Goal: Find contact information: Find contact information

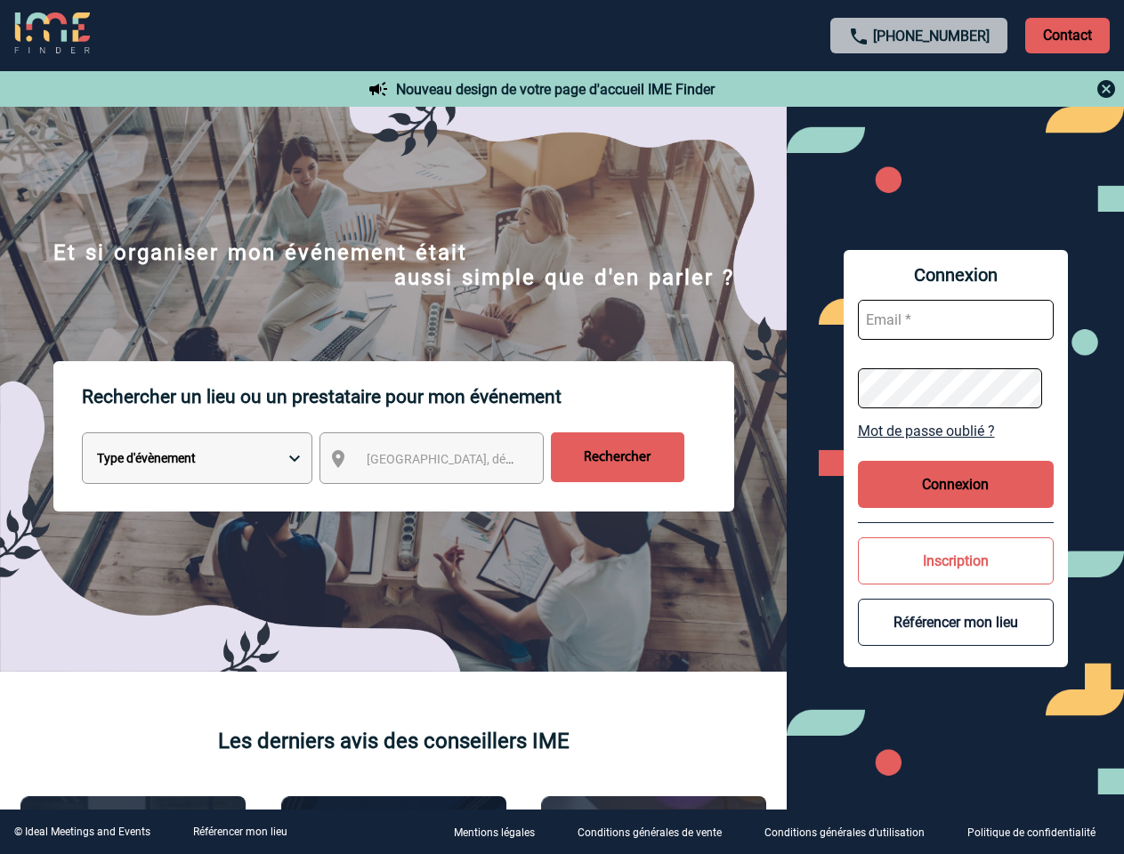
click at [561, 427] on p "Rechercher un lieu ou un prestataire pour mon événement" at bounding box center [408, 396] width 652 height 71
click at [1067, 35] on p "Contact" at bounding box center [1067, 36] width 85 height 36
click at [919, 89] on div at bounding box center [919, 88] width 396 height 21
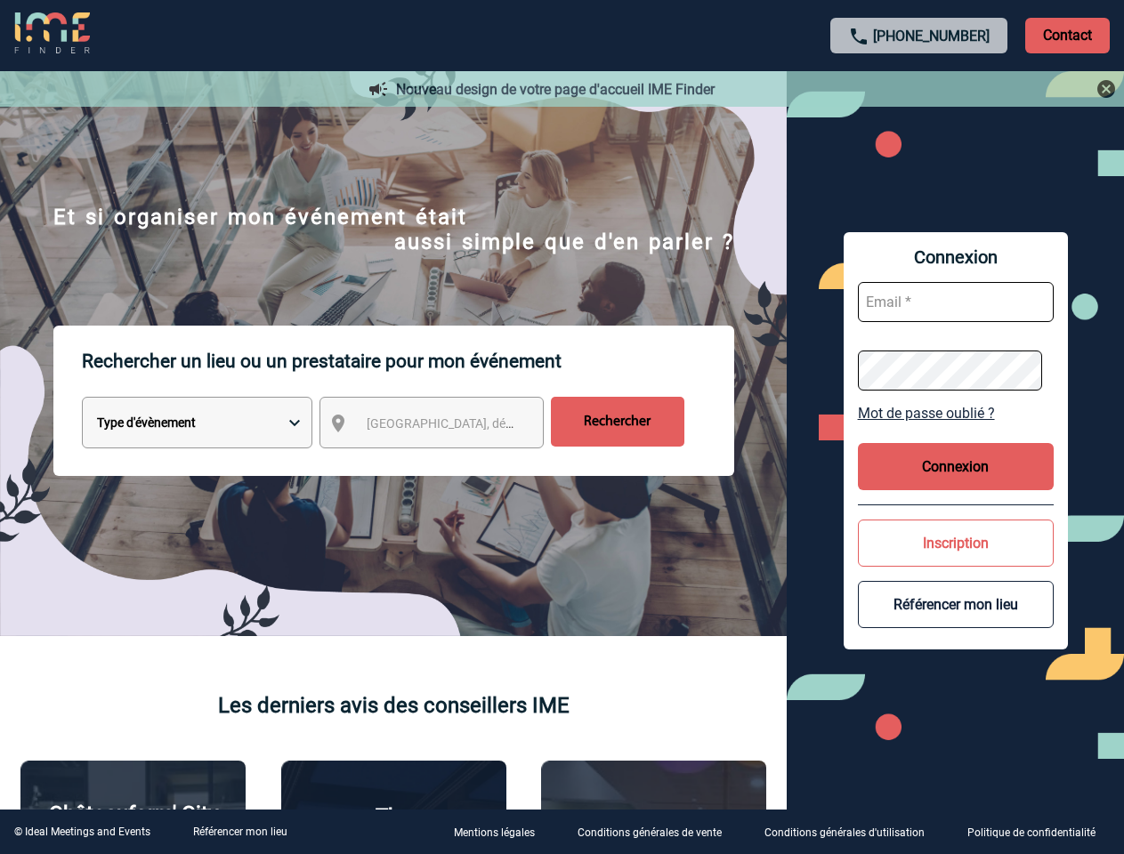
click at [447, 462] on div at bounding box center [550, 418] width 1101 height 837
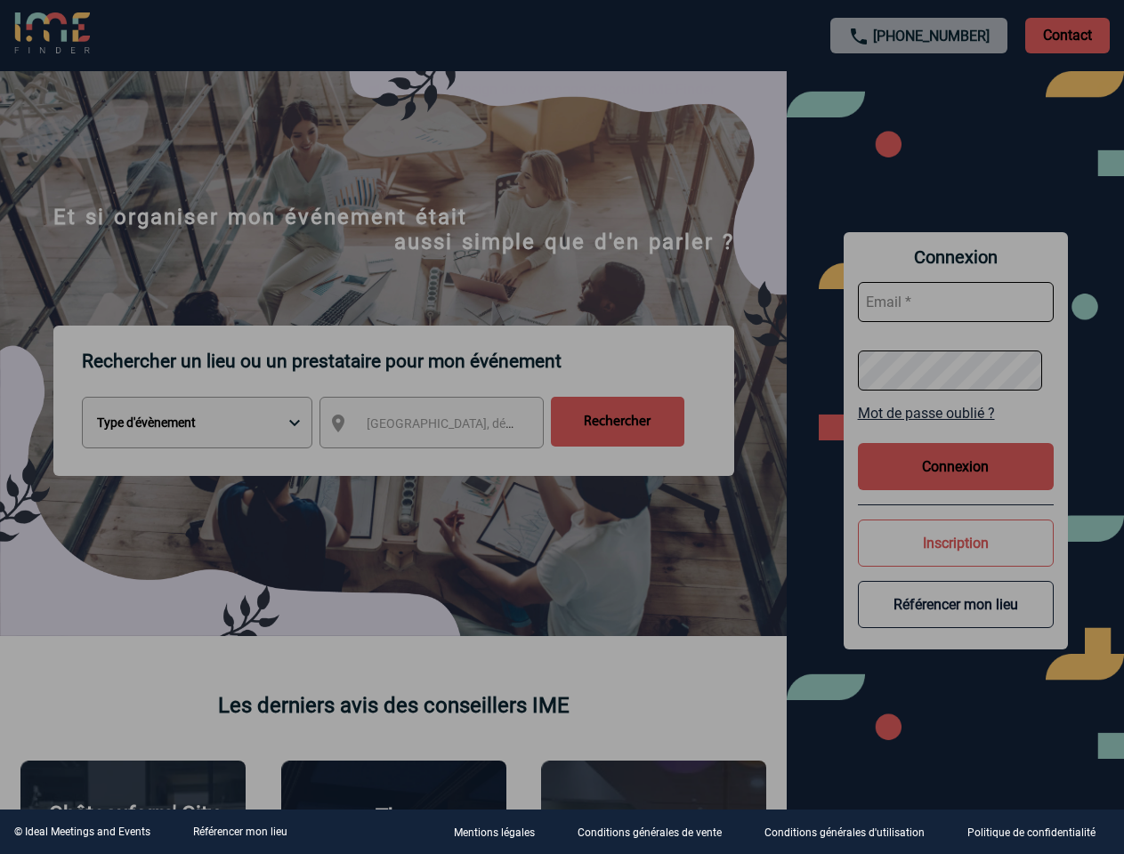
click at [955, 431] on div at bounding box center [562, 427] width 1124 height 854
click at [955, 484] on div at bounding box center [562, 427] width 1124 height 854
click at [955, 560] on div at bounding box center [562, 427] width 1124 height 854
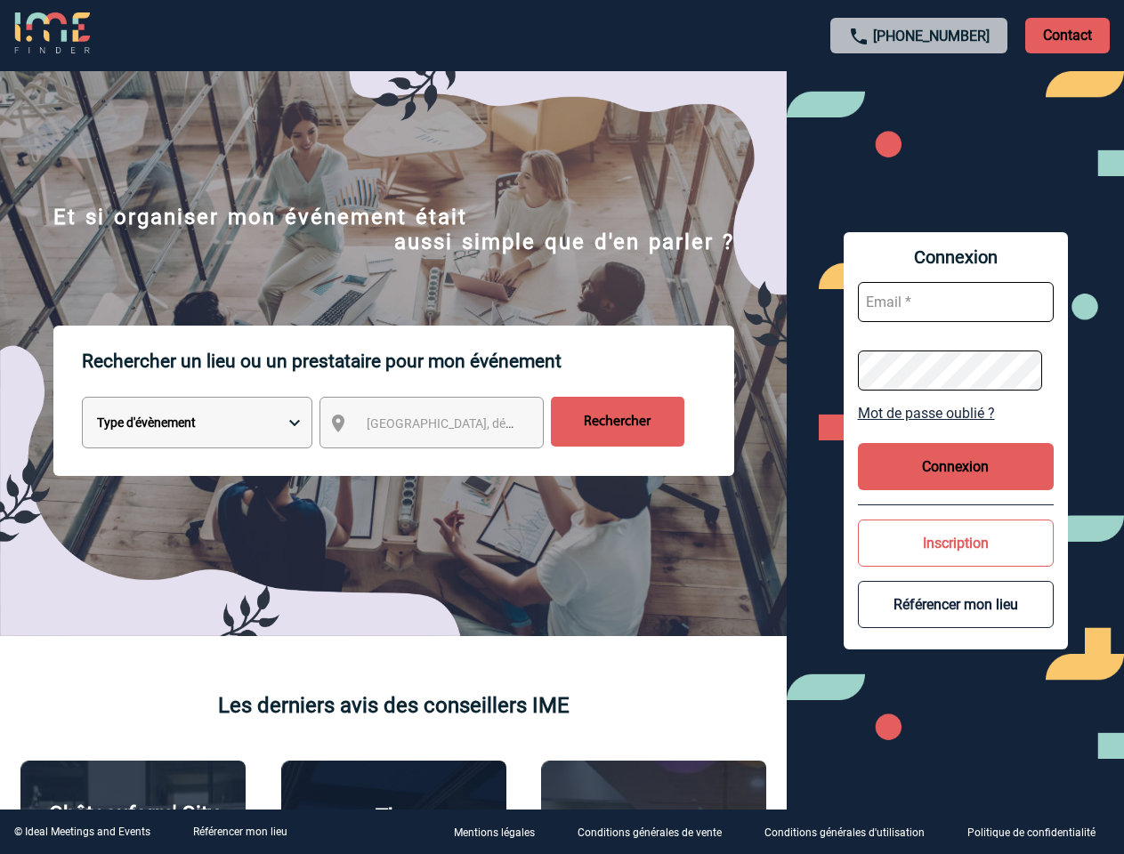
click at [955, 622] on button "Référencer mon lieu" at bounding box center [956, 604] width 196 height 47
click at [239, 832] on link "Référencer mon lieu" at bounding box center [240, 832] width 94 height 12
